Goal: Find specific page/section: Find specific page/section

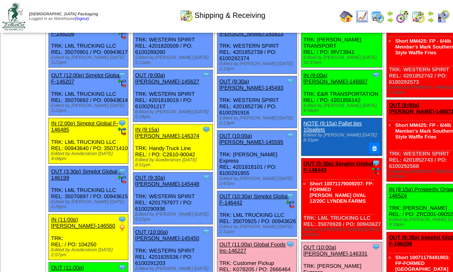
scroll to position [27, 0]
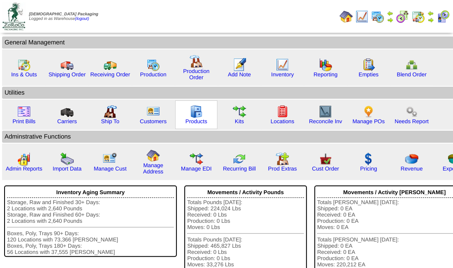
click at [208, 114] on div "Products" at bounding box center [196, 114] width 42 height 29
click at [197, 117] on img at bounding box center [196, 111] width 13 height 13
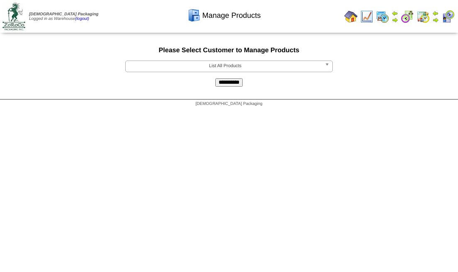
click at [236, 68] on span "List All Products" at bounding box center [225, 66] width 192 height 10
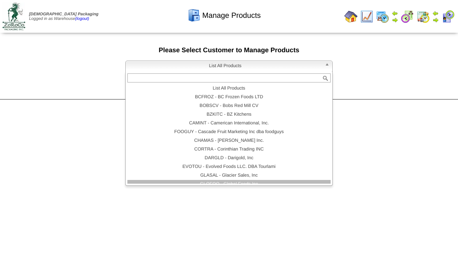
scroll to position [75, 0]
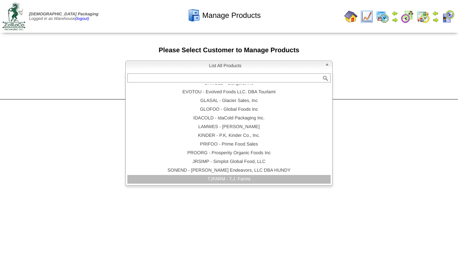
click at [240, 181] on li "TJFARM - T.J. Farms" at bounding box center [228, 179] width 203 height 9
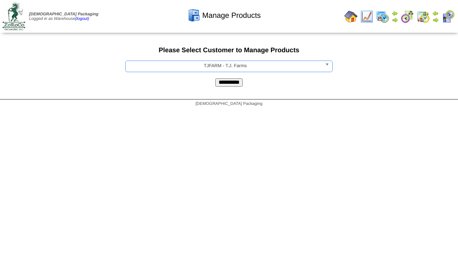
click at [231, 82] on input "**********" at bounding box center [228, 82] width 27 height 8
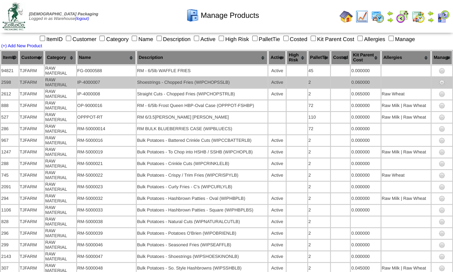
scroll to position [850, 0]
